Goal: Navigation & Orientation: Find specific page/section

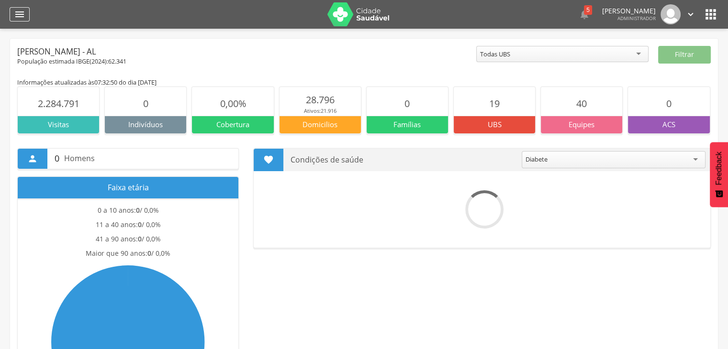
click at [18, 12] on icon "" at bounding box center [19, 14] width 11 height 11
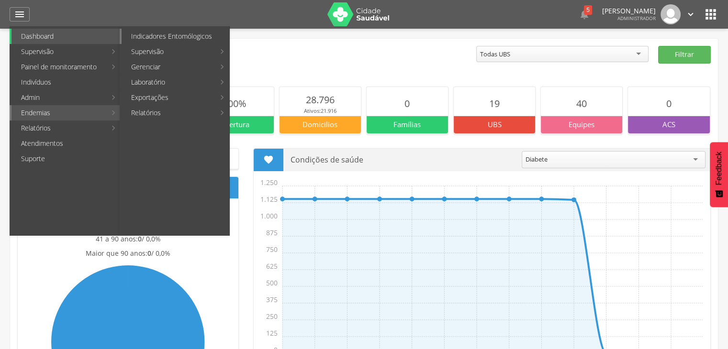
click at [193, 41] on link "Indicadores Entomólogicos" at bounding box center [176, 36] width 108 height 15
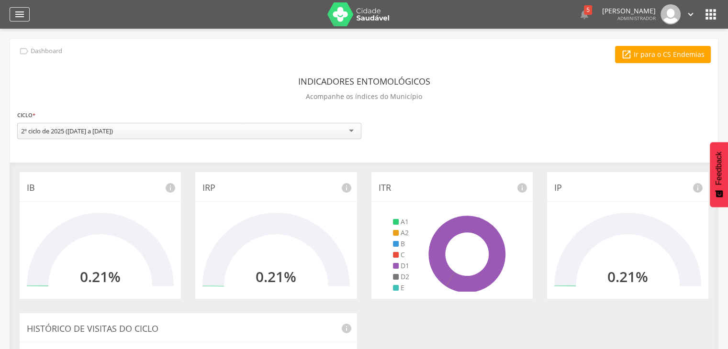
click at [18, 10] on icon "" at bounding box center [19, 14] width 11 height 11
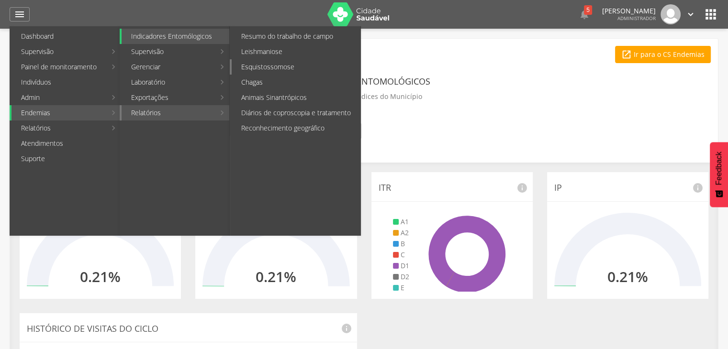
click at [272, 70] on link "Esquistossomose" at bounding box center [296, 66] width 129 height 15
type input "**********"
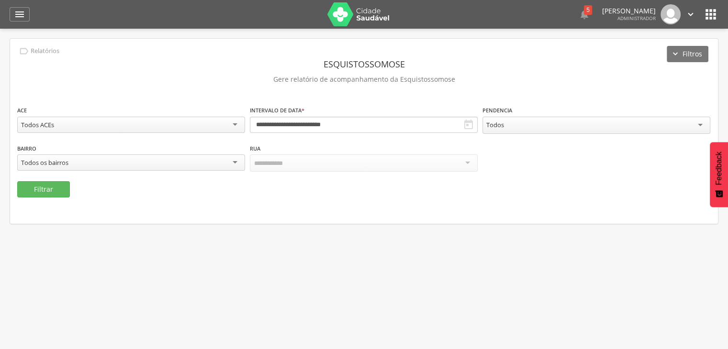
click at [470, 125] on icon "" at bounding box center [468, 124] width 11 height 11
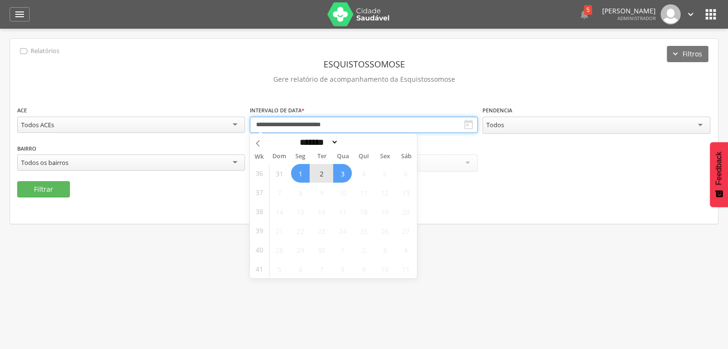
click at [440, 126] on input "**********" at bounding box center [364, 125] width 228 height 16
click at [257, 142] on icon at bounding box center [257, 143] width 3 height 6
select select "*"
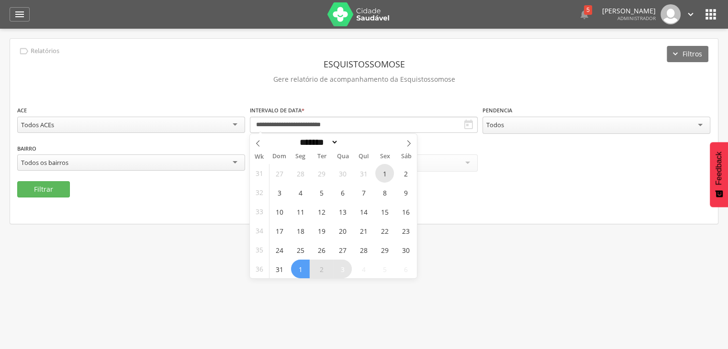
click at [380, 176] on span "1" at bounding box center [384, 173] width 19 height 19
type input "**********"
click at [408, 140] on icon at bounding box center [408, 143] width 7 height 7
select select "*"
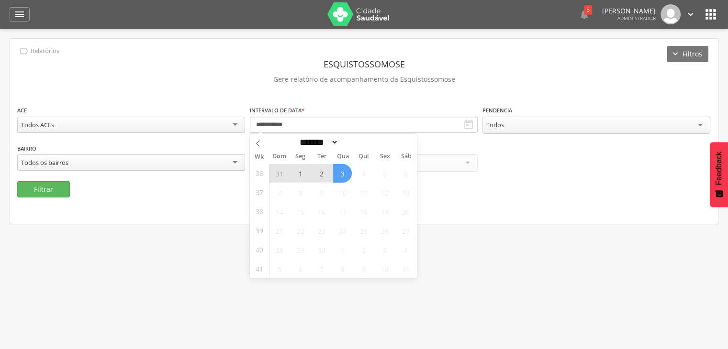
click at [347, 177] on span "3" at bounding box center [342, 173] width 19 height 19
type input "**********"
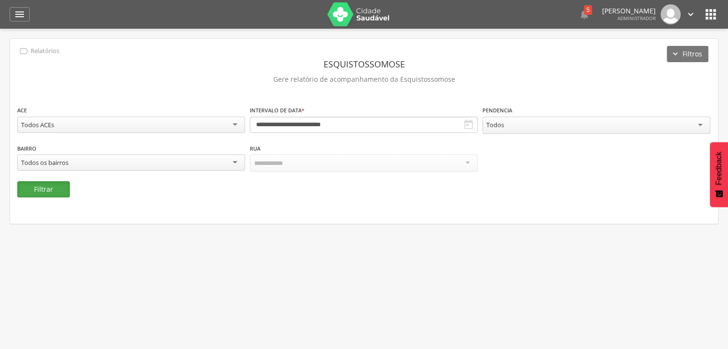
click at [64, 192] on button "Filtrar" at bounding box center [43, 189] width 53 height 16
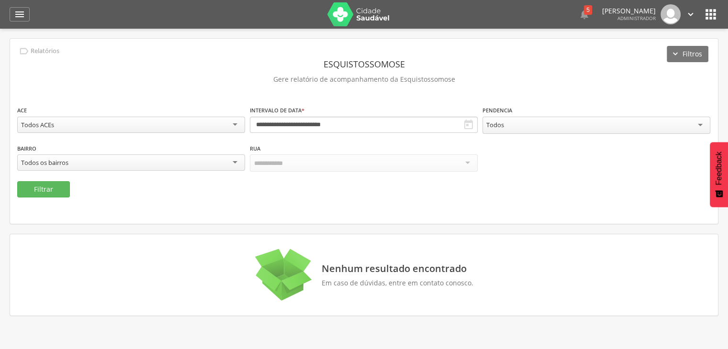
click at [463, 123] on icon "" at bounding box center [468, 124] width 11 height 11
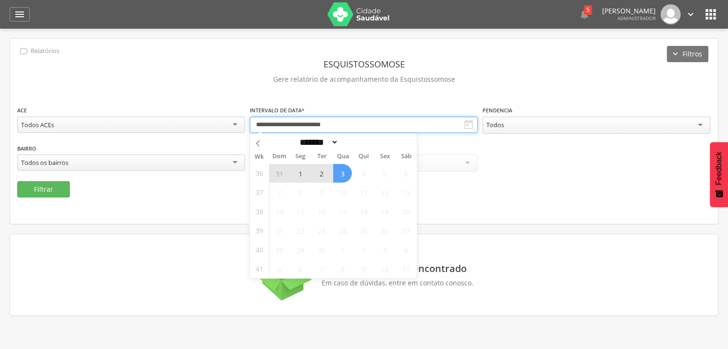
click at [411, 124] on input "**********" at bounding box center [364, 125] width 228 height 16
click at [259, 148] on span at bounding box center [258, 142] width 16 height 16
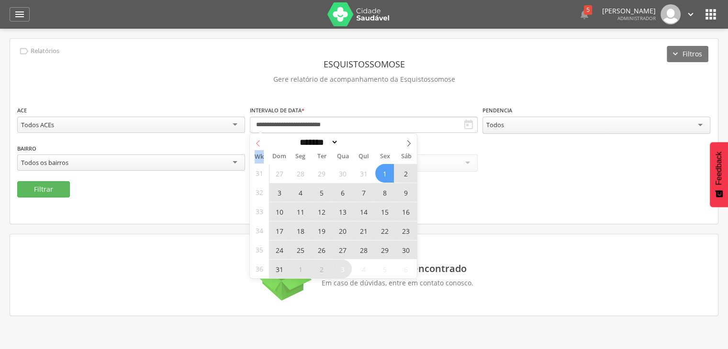
click at [259, 148] on span at bounding box center [258, 142] width 16 height 16
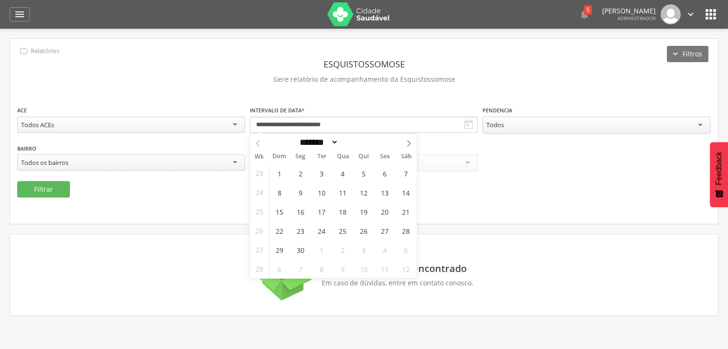
click at [259, 148] on span at bounding box center [258, 142] width 16 height 16
select select "*"
click at [363, 176] on span "1" at bounding box center [363, 173] width 19 height 19
type input "**********"
click at [410, 145] on icon at bounding box center [408, 143] width 7 height 7
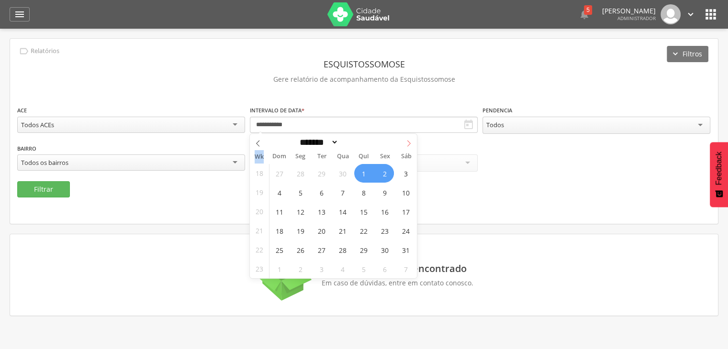
click at [410, 145] on icon at bounding box center [408, 143] width 7 height 7
select select "*"
click at [410, 145] on div "******* ********* ***** ***** **** ***** ***** ****** ******** ****" at bounding box center [333, 142] width 167 height 16
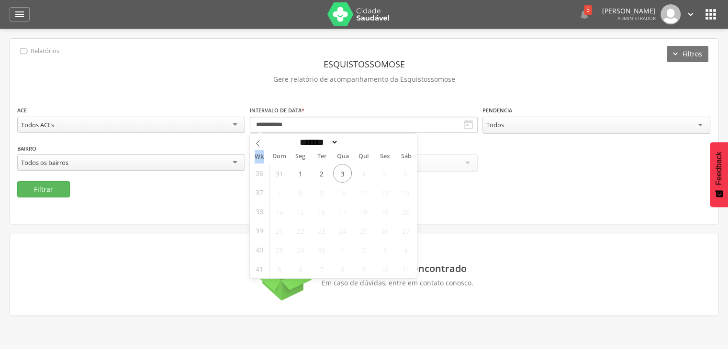
click at [410, 145] on div "******* ********* ***** ***** **** ***** ***** ****** ******** ****" at bounding box center [333, 142] width 167 height 16
click at [339, 169] on span "3" at bounding box center [342, 173] width 19 height 19
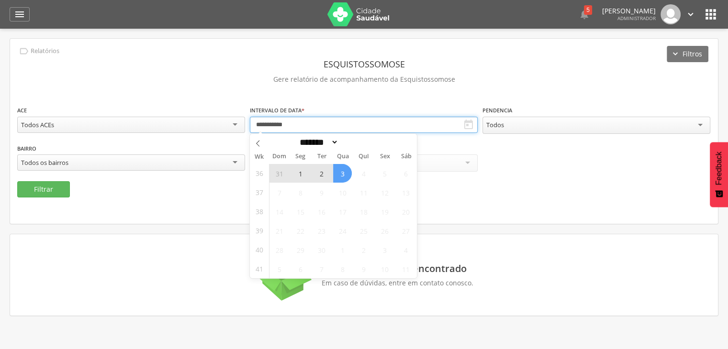
type input "**********"
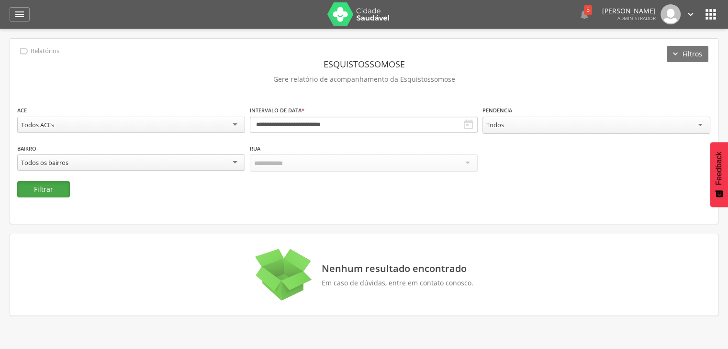
click at [68, 187] on button "Filtrar" at bounding box center [43, 189] width 53 height 16
click at [21, 15] on icon "" at bounding box center [19, 14] width 11 height 11
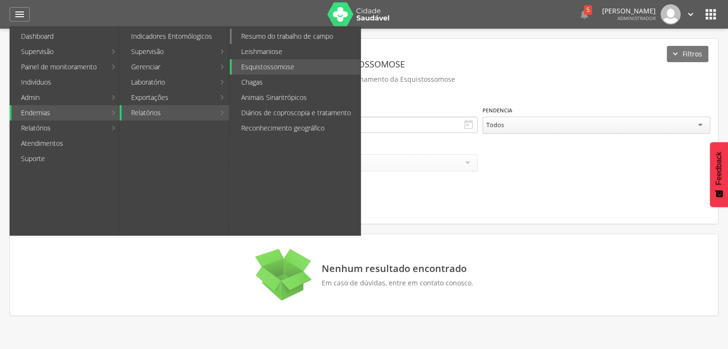
click at [292, 36] on link "Resumo do trabalho de campo" at bounding box center [296, 36] width 129 height 15
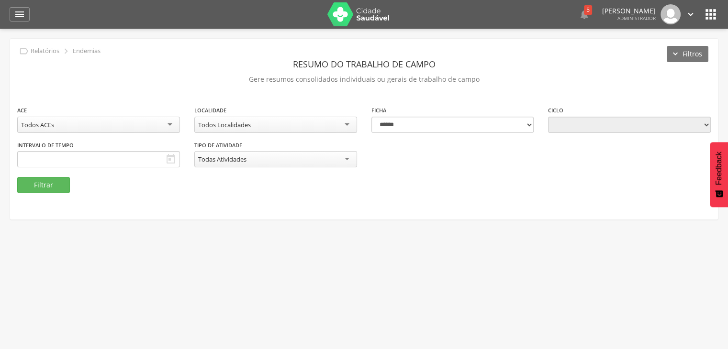
type input "**********"
click at [59, 181] on button "Filtrar" at bounding box center [43, 185] width 53 height 16
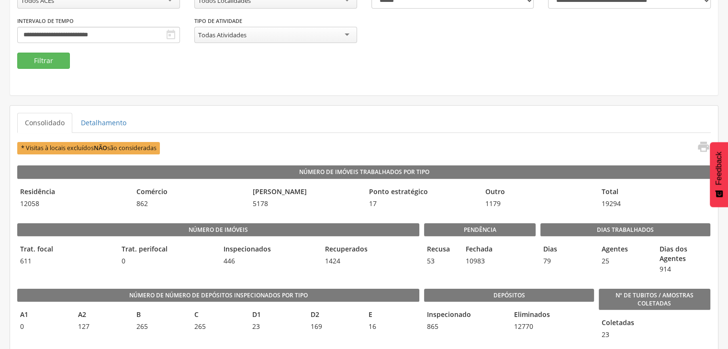
scroll to position [124, 0]
click at [111, 121] on link "Detalhamento" at bounding box center [103, 123] width 61 height 20
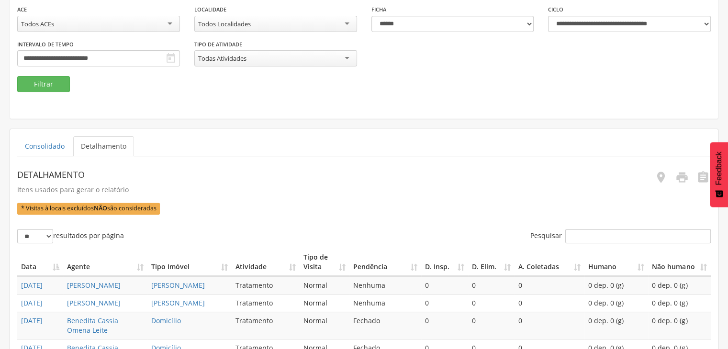
scroll to position [0, 0]
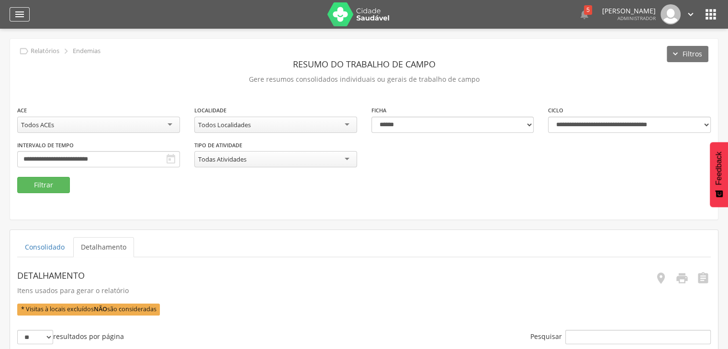
click at [23, 12] on icon "" at bounding box center [19, 14] width 11 height 11
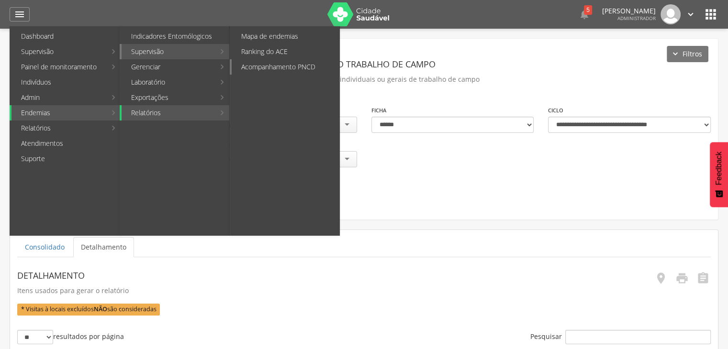
click at [259, 66] on link "Acompanhamento PNCD" at bounding box center [286, 66] width 108 height 15
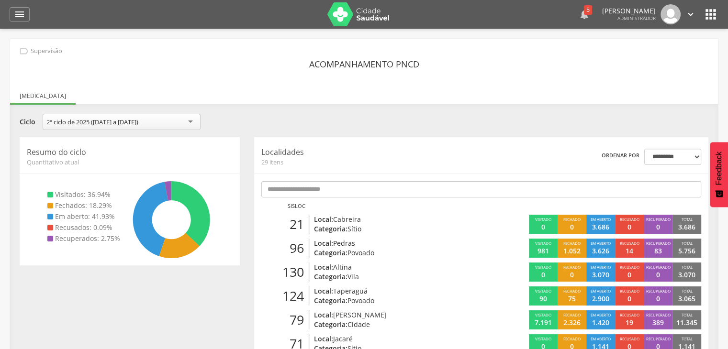
click at [584, 10] on div "5" at bounding box center [588, 10] width 8 height 10
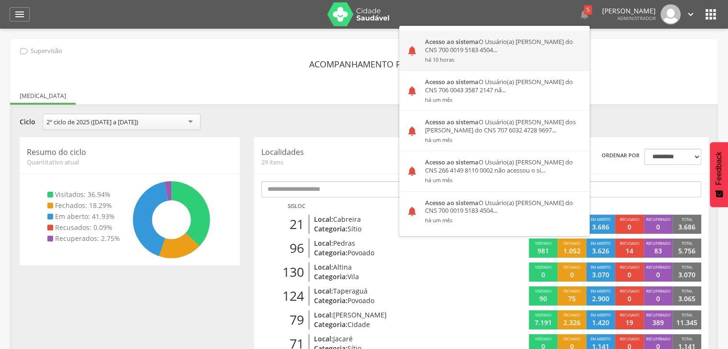
click at [513, 53] on div "Acesso ao sistema O Usuário(a) [PERSON_NAME] do CNS 700 0019 5183 4504... há 10…" at bounding box center [504, 51] width 172 height 40
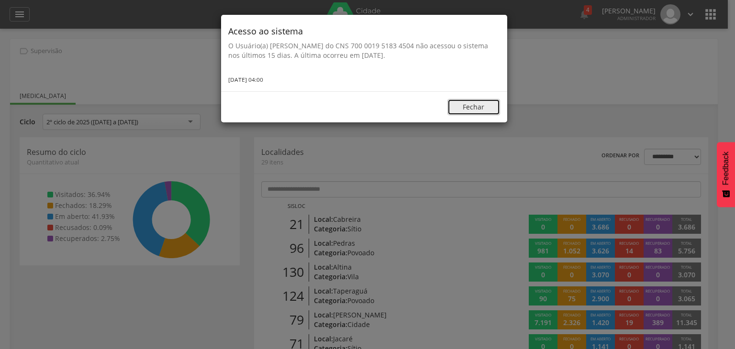
click at [471, 112] on button "Fechar" at bounding box center [474, 107] width 53 height 16
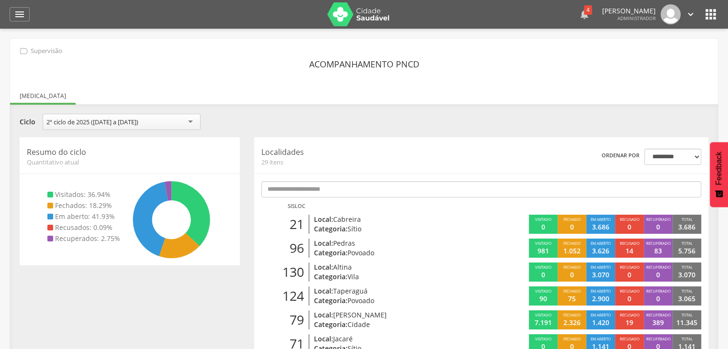
click at [579, 10] on icon "" at bounding box center [584, 14] width 11 height 11
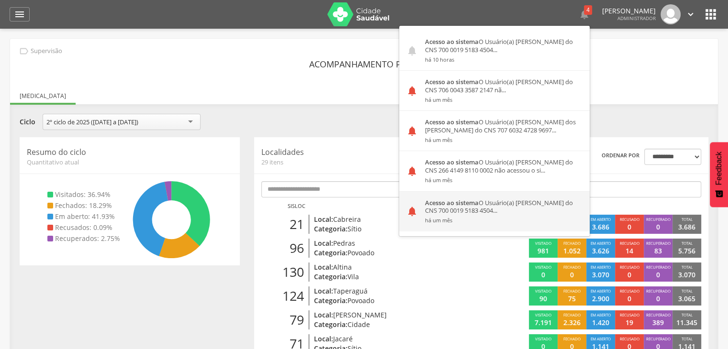
click at [488, 206] on div "Acesso ao sistema O Usuário(a) [PERSON_NAME] do CNS 700 0019 5183 4504... há um…" at bounding box center [504, 212] width 172 height 40
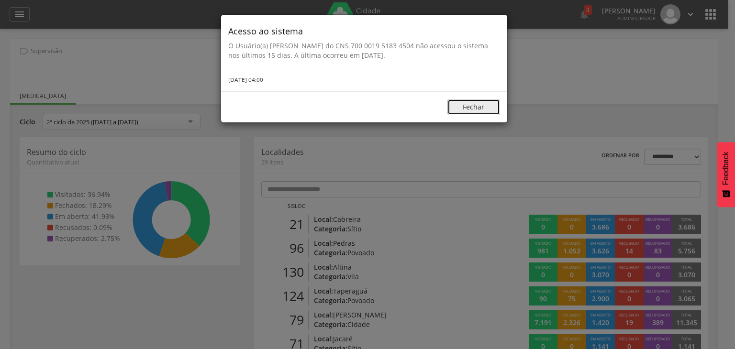
click at [483, 112] on button "Fechar" at bounding box center [474, 107] width 53 height 16
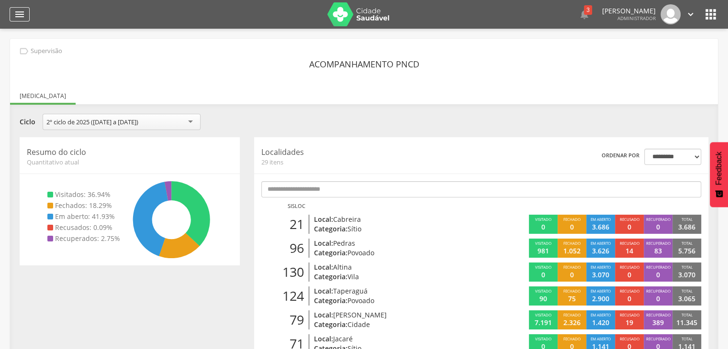
click at [16, 10] on icon "" at bounding box center [19, 14] width 11 height 11
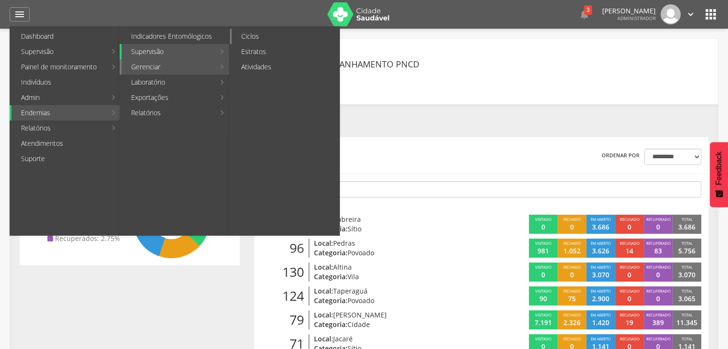
click at [263, 40] on link "Ciclos" at bounding box center [286, 36] width 108 height 15
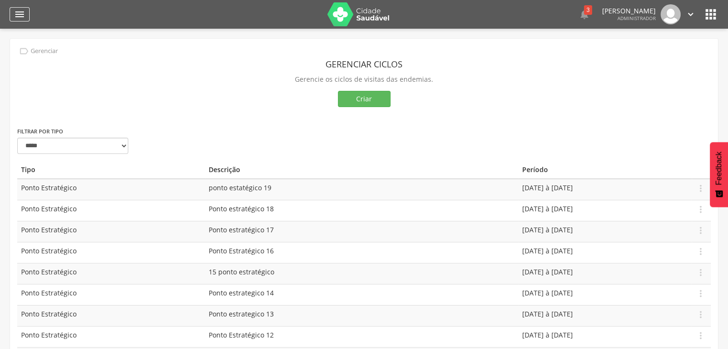
click at [16, 12] on icon "" at bounding box center [19, 14] width 11 height 11
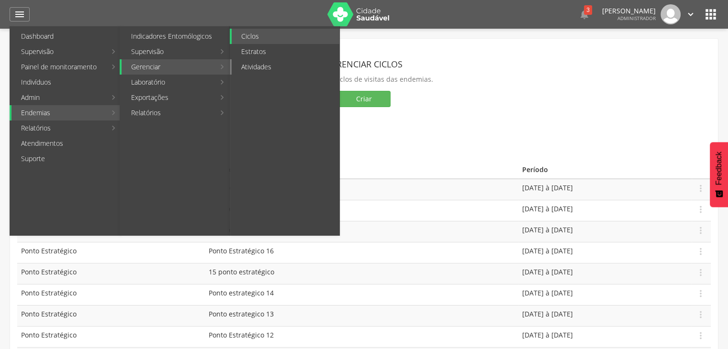
click at [266, 66] on link "Atividades" at bounding box center [286, 66] width 108 height 15
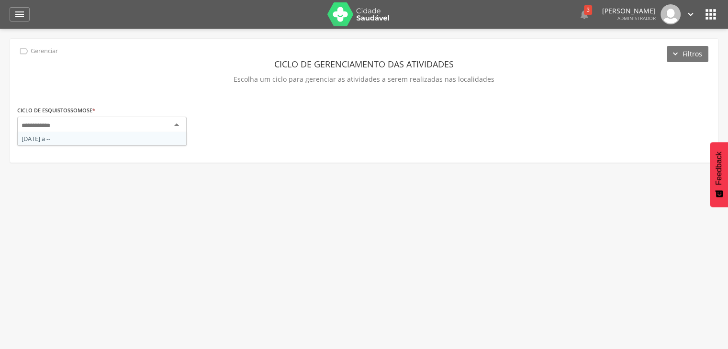
click at [128, 130] on div at bounding box center [101, 125] width 169 height 17
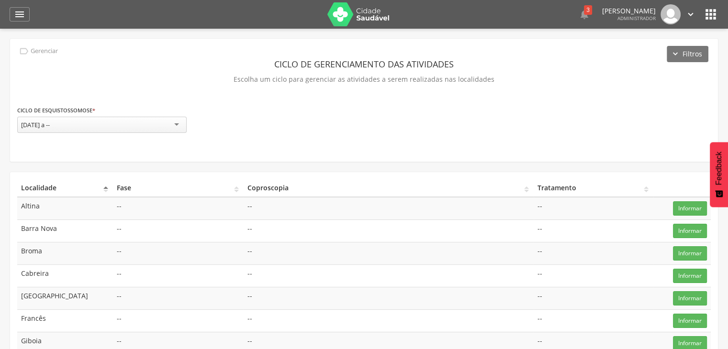
click at [711, 11] on icon "" at bounding box center [710, 14] width 15 height 15
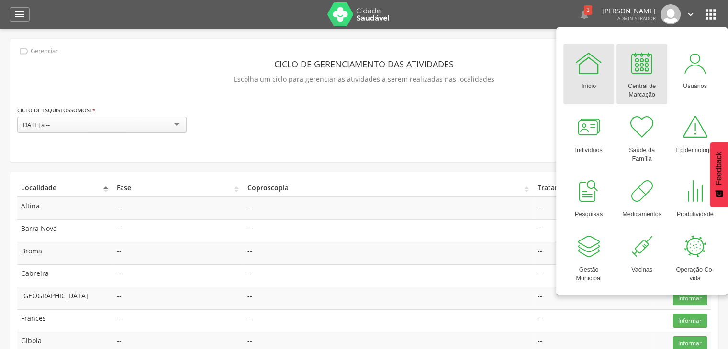
click at [643, 72] on div at bounding box center [642, 63] width 29 height 29
